Goal: Check status: Check status

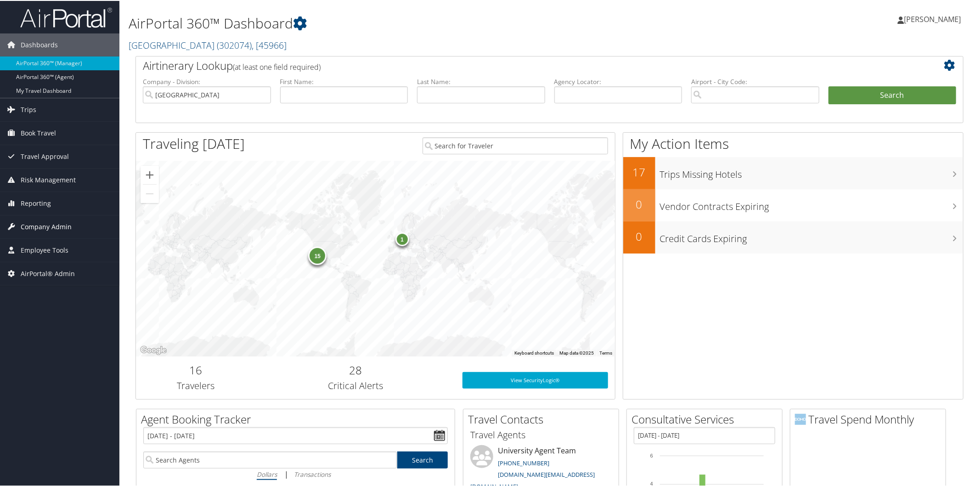
click at [56, 224] on span "Company Admin" at bounding box center [46, 225] width 51 height 23
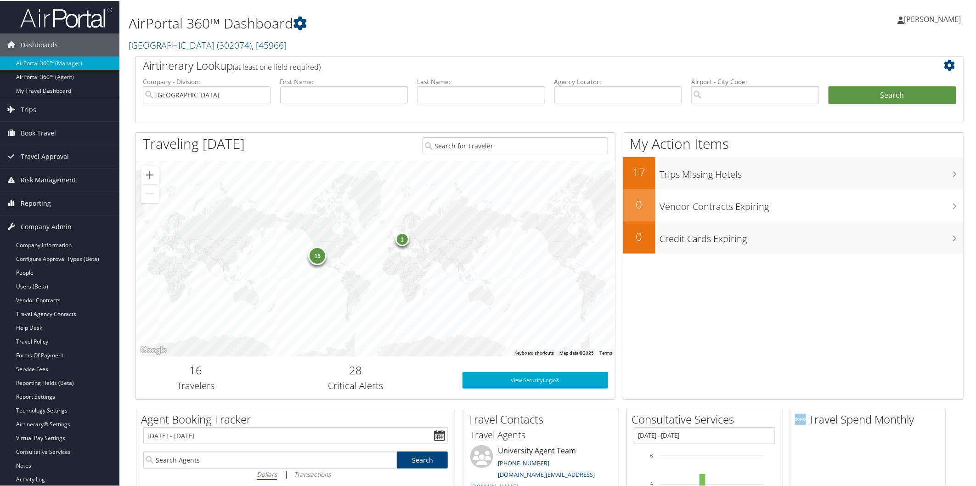
click at [51, 206] on link "Reporting" at bounding box center [59, 202] width 119 height 23
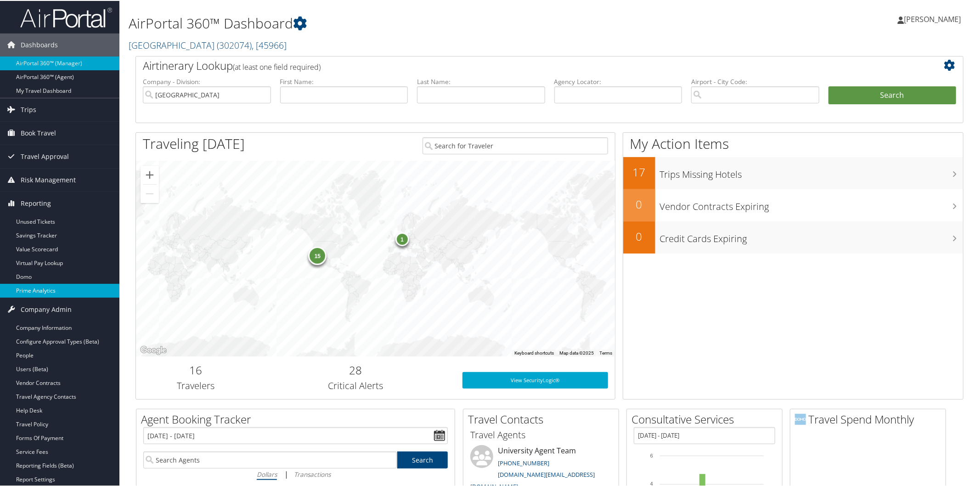
click at [54, 288] on link "Prime Analytics" at bounding box center [59, 290] width 119 height 14
click at [166, 43] on link "Abilene Christian University ( 302074 ) , [ 45966 ]" at bounding box center [208, 44] width 158 height 12
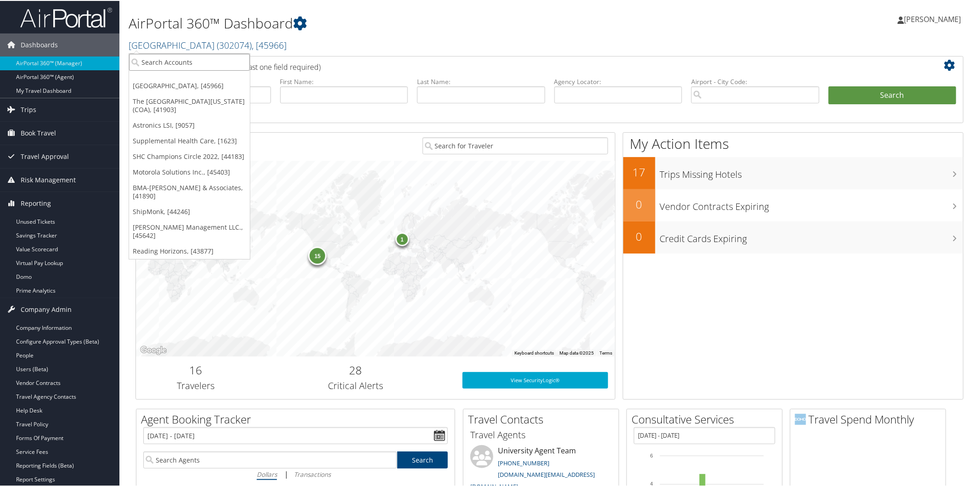
click at [164, 62] on input "search" at bounding box center [189, 61] width 121 height 17
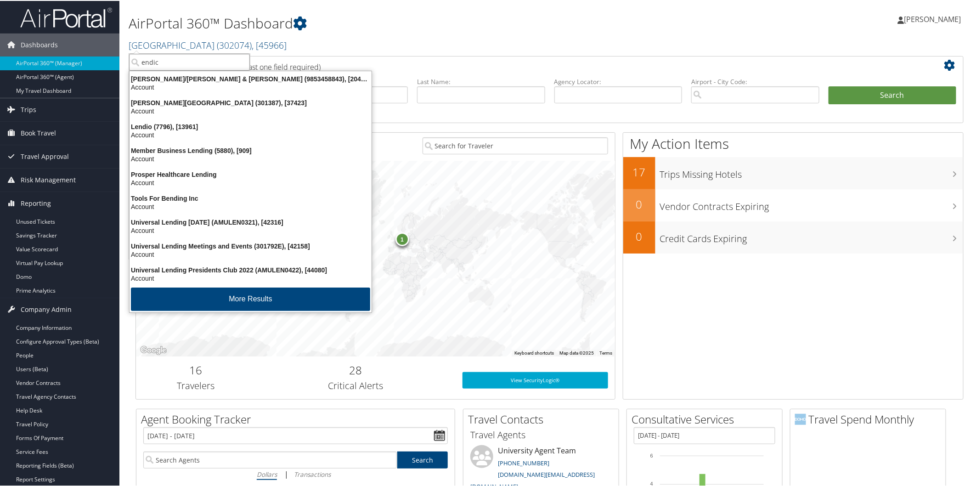
type input "endico"
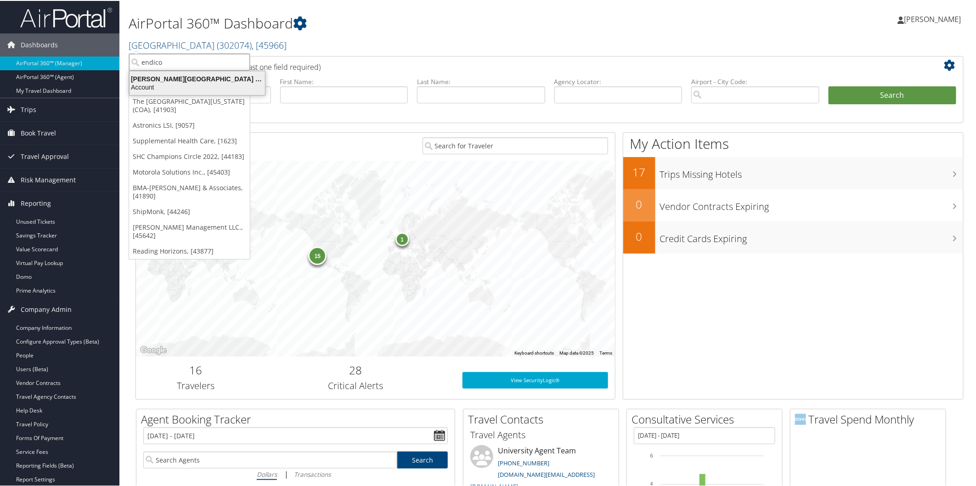
click at [171, 87] on div "Account" at bounding box center [197, 86] width 146 height 8
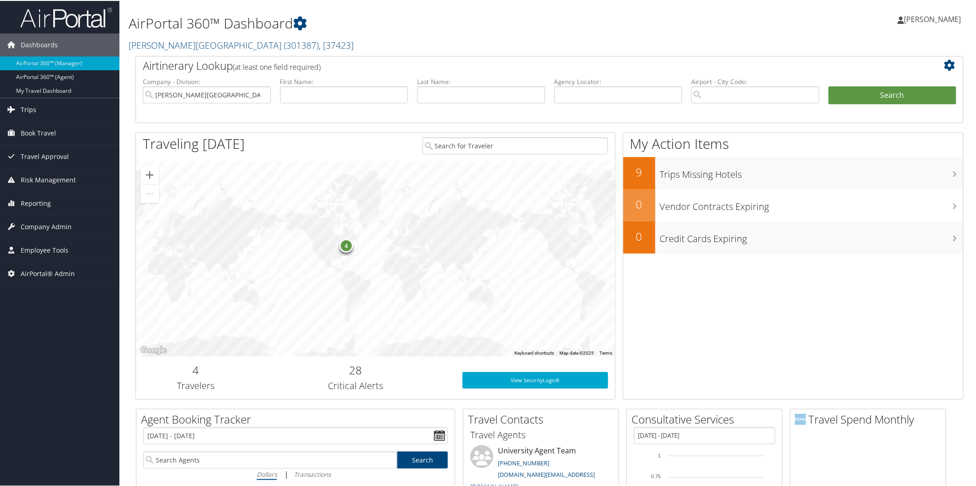
click at [43, 108] on link "Trips" at bounding box center [59, 108] width 119 height 23
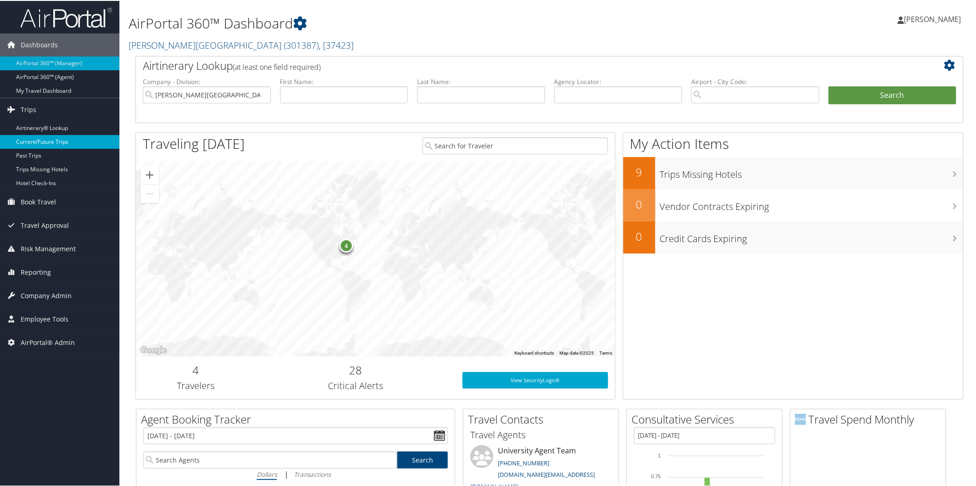
click at [56, 141] on link "Current/Future Trips" at bounding box center [59, 141] width 119 height 14
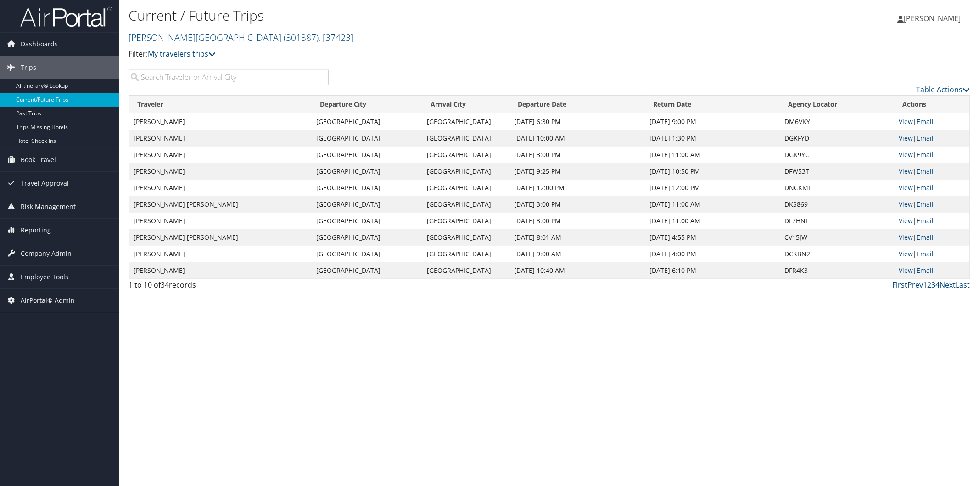
click at [258, 78] on input "search" at bounding box center [229, 77] width 200 height 17
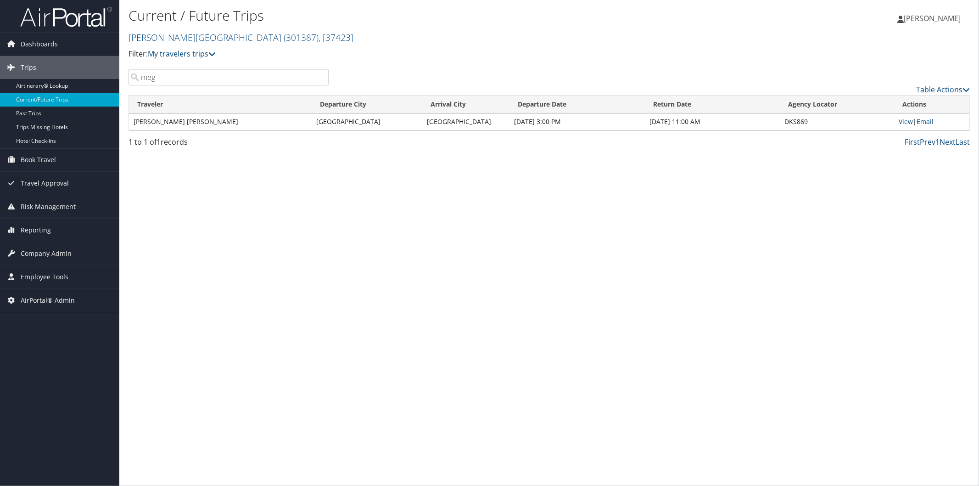
type input "meg"
click at [214, 118] on td "MEGAN ELIZABETH MARTIN" at bounding box center [220, 121] width 183 height 17
click at [903, 123] on link "View" at bounding box center [906, 121] width 14 height 9
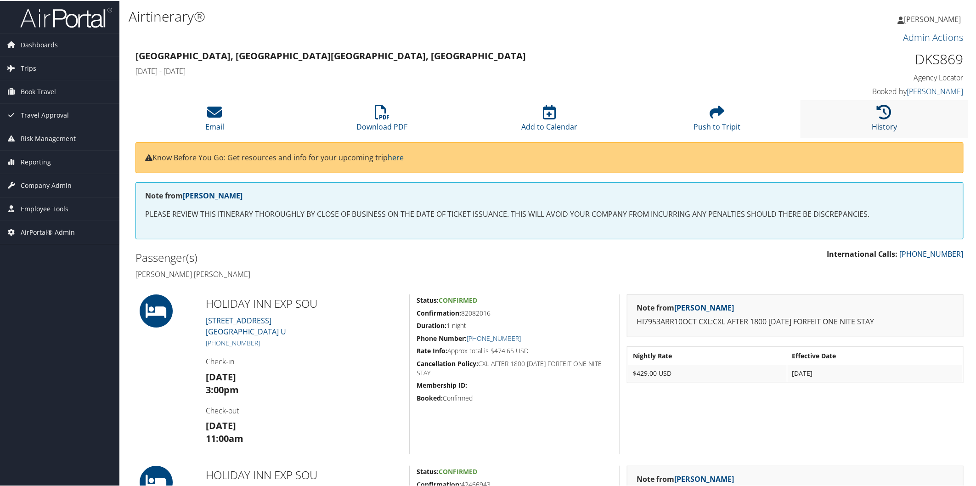
click at [880, 111] on icon at bounding box center [884, 111] width 15 height 15
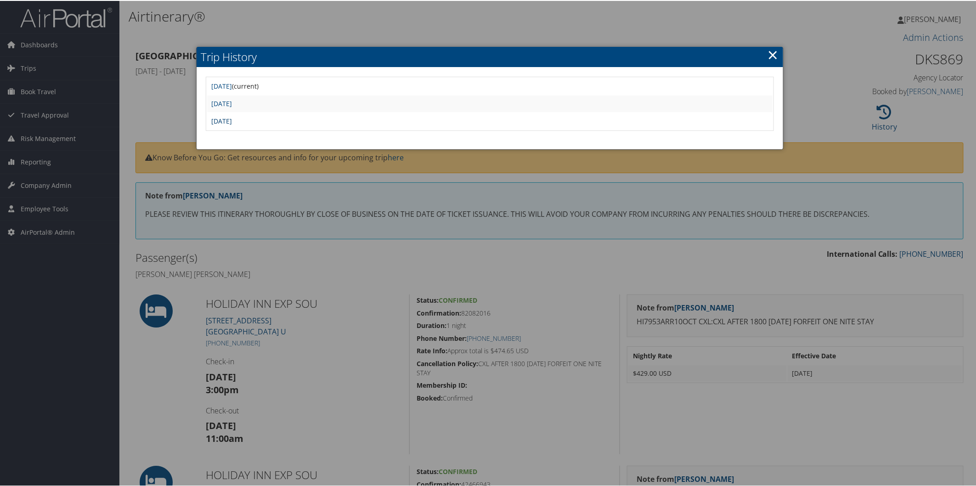
click at [232, 118] on link "Mon Sep 29 17:04:09 MDT 2025" at bounding box center [222, 120] width 21 height 9
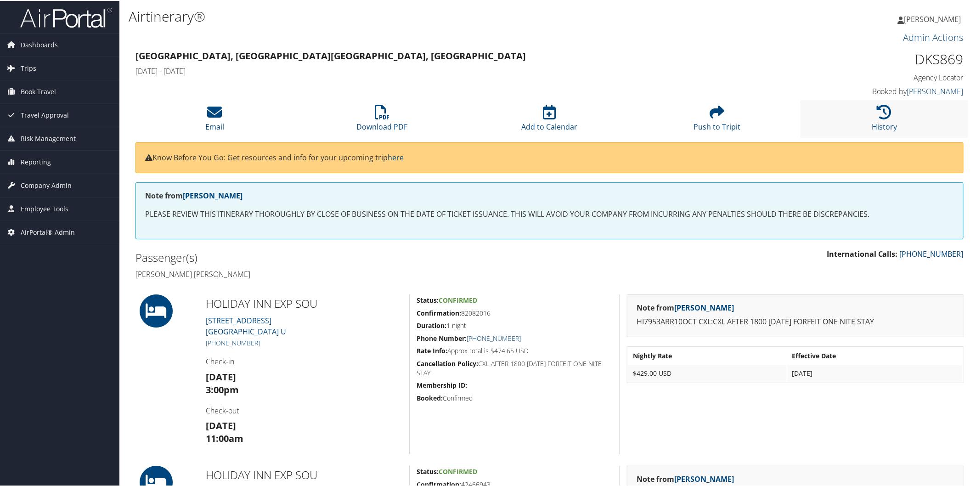
click at [873, 116] on li "History" at bounding box center [884, 117] width 168 height 37
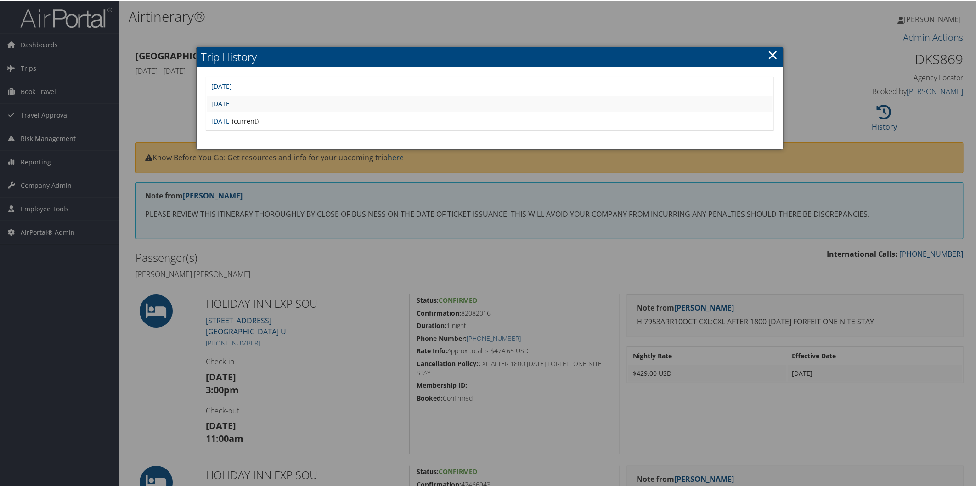
click at [232, 99] on link "Tue Sep 30 06:32:16 MDT 2025" at bounding box center [222, 102] width 21 height 9
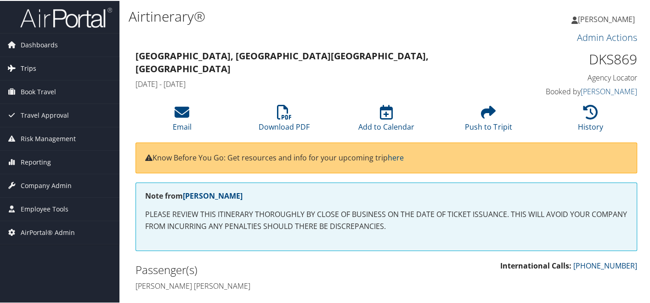
click at [47, 63] on link "Trips" at bounding box center [59, 67] width 119 height 23
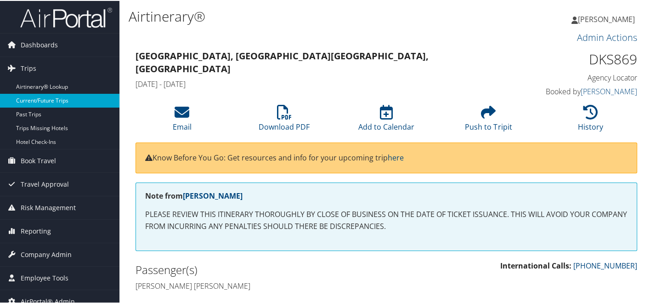
click at [61, 94] on link "Current/Future Trips" at bounding box center [59, 100] width 119 height 14
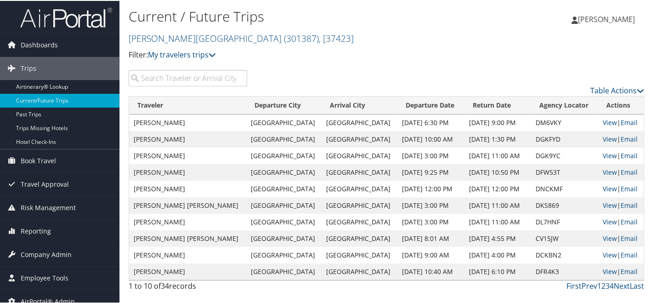
click at [147, 80] on input "search" at bounding box center [188, 77] width 118 height 17
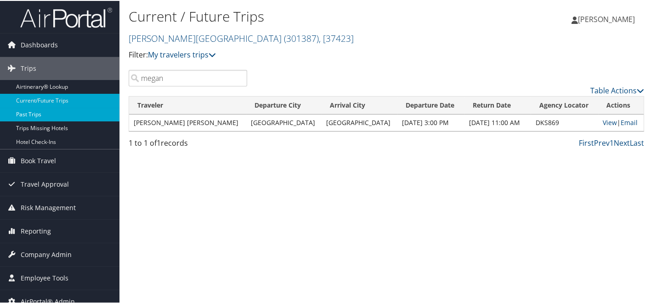
type input "megan"
click at [73, 114] on link "Past Trips" at bounding box center [59, 114] width 119 height 14
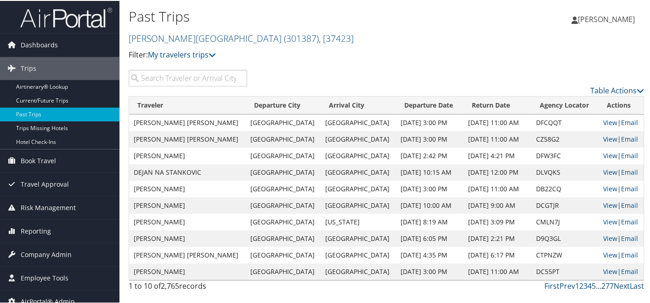
click at [156, 85] on input "search" at bounding box center [188, 77] width 118 height 17
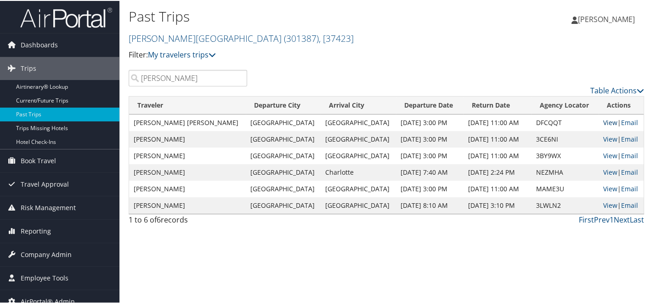
type input "megan martin"
click at [603, 122] on link "View" at bounding box center [610, 121] width 14 height 9
click at [203, 78] on input "megan martin" at bounding box center [188, 77] width 118 height 17
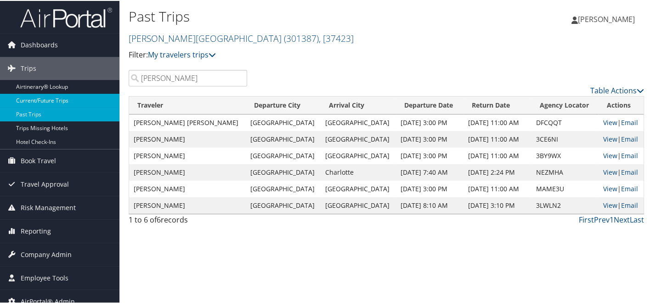
click at [78, 101] on link "Current/Future Trips" at bounding box center [59, 100] width 119 height 14
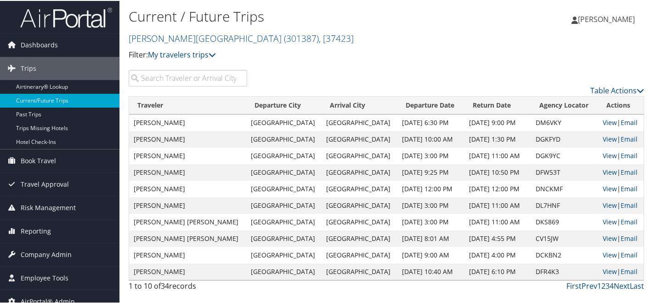
click at [180, 75] on input "search" at bounding box center [188, 77] width 118 height 17
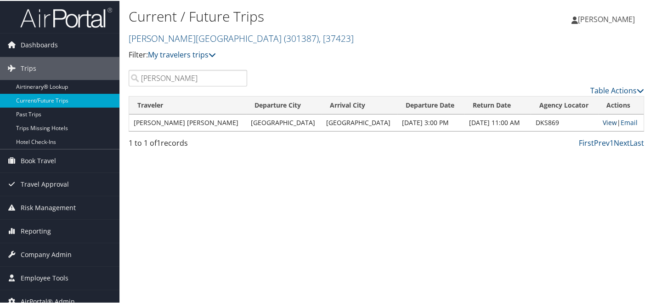
type input "[PERSON_NAME]"
click at [602, 120] on link "View" at bounding box center [609, 121] width 14 height 9
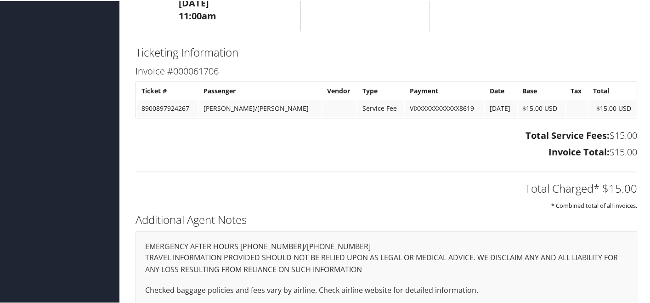
scroll to position [1292, 0]
